Goal: Task Accomplishment & Management: Use online tool/utility

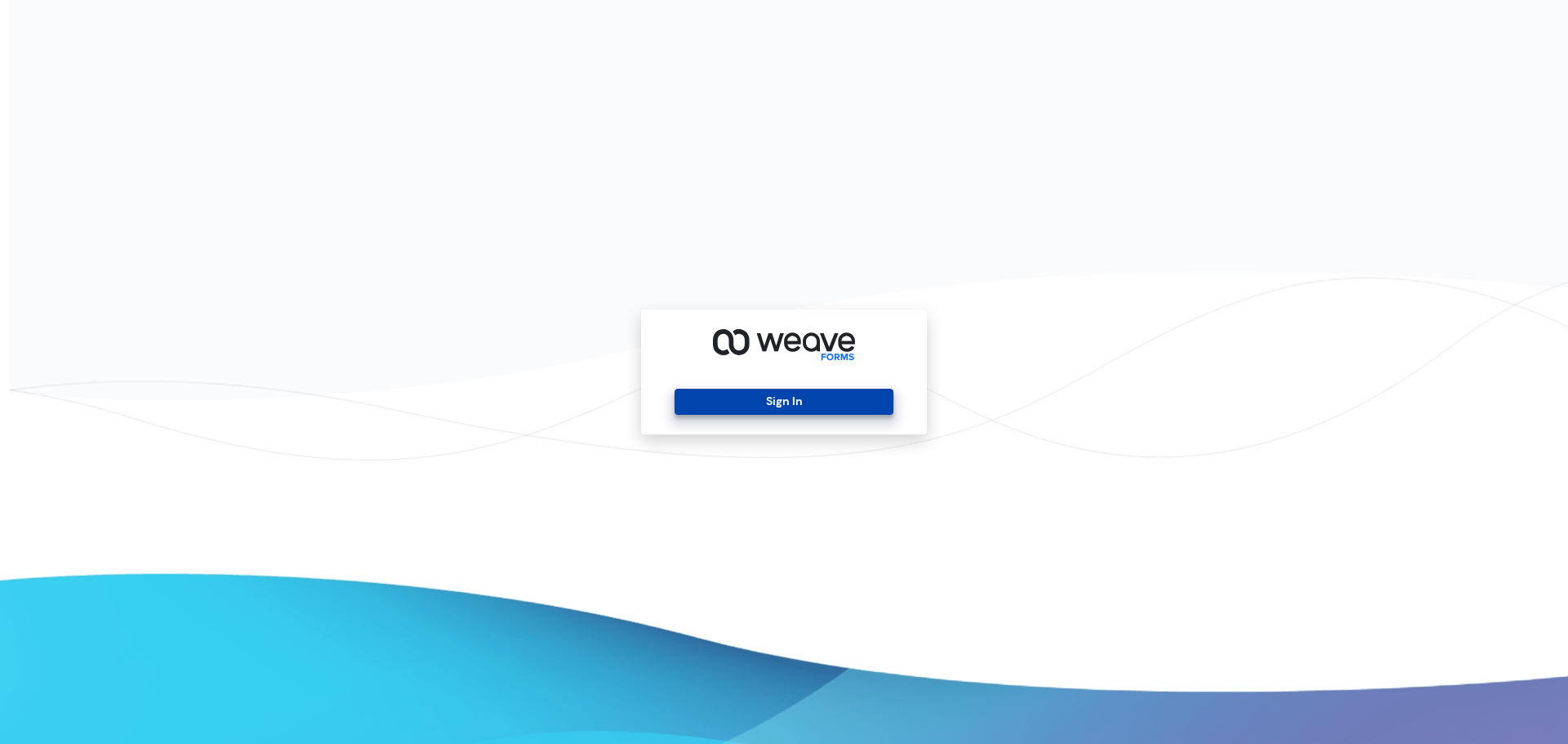
click at [799, 398] on button "Sign In" at bounding box center [784, 401] width 218 height 26
